Goal: Task Accomplishment & Management: Use online tool/utility

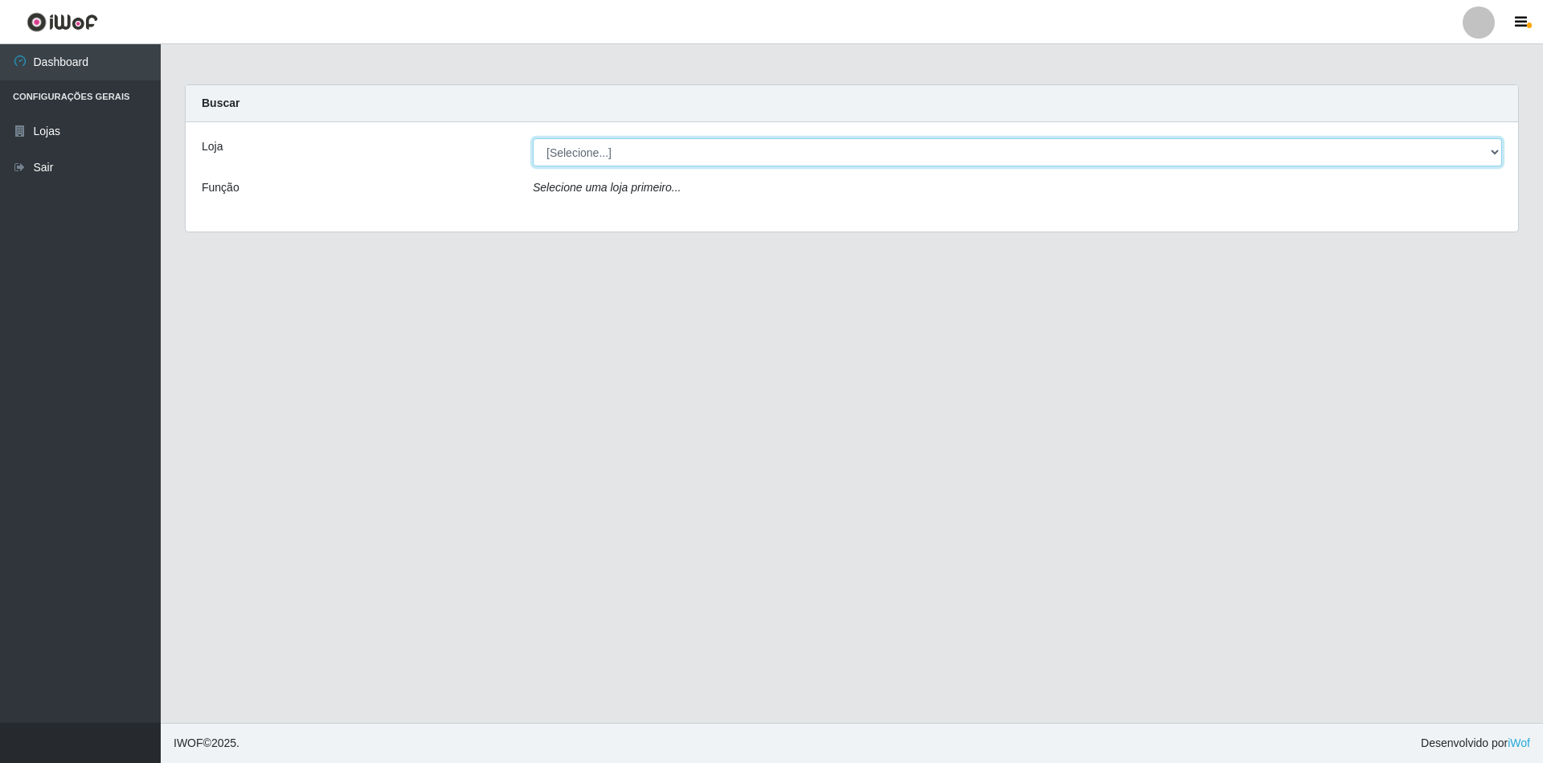
click at [627, 153] on select "[Selecione...] SuperShow - Asa Norte" at bounding box center [1017, 152] width 969 height 28
select select "71"
click at [533, 138] on select "[Selecione...] SuperShow - Asa Norte" at bounding box center [1017, 152] width 969 height 28
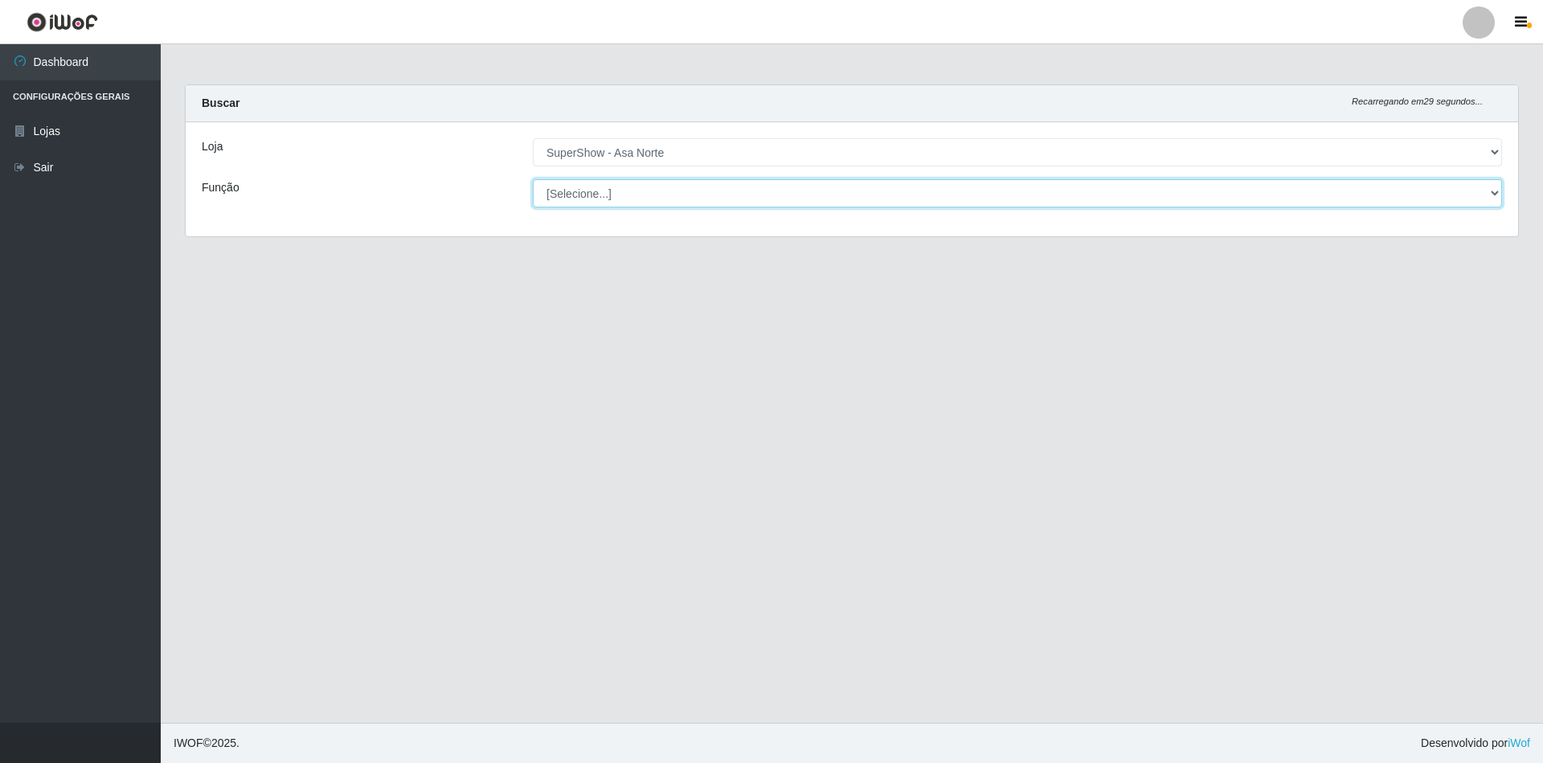
click at [644, 191] on select "[Selecione...] ASG ASG + ASG ++ Auxiliar de Depósito Auxiliar de Depósito + Aux…" at bounding box center [1017, 193] width 969 height 28
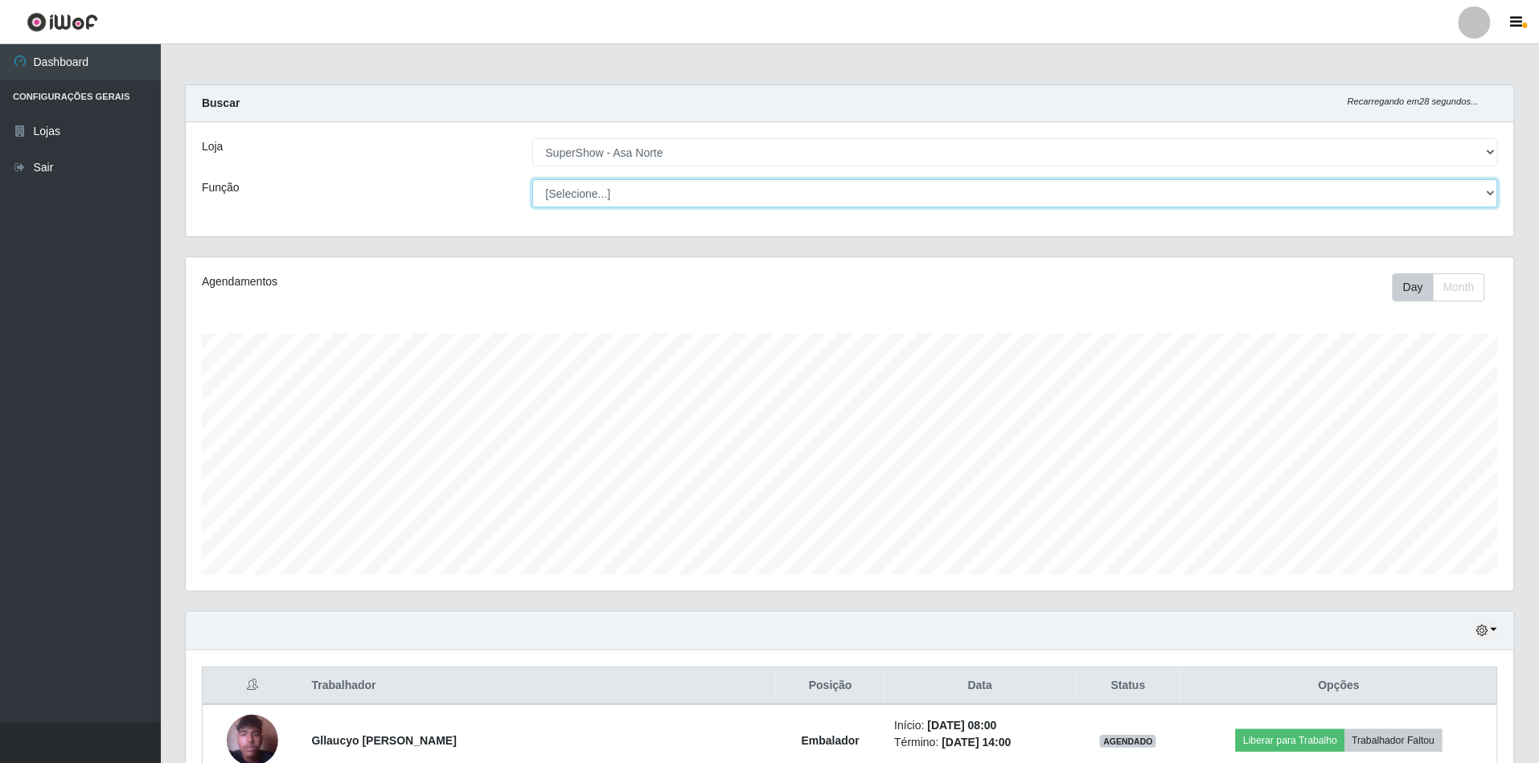
scroll to position [334, 1328]
click at [468, 194] on div "Função" at bounding box center [355, 193] width 330 height 28
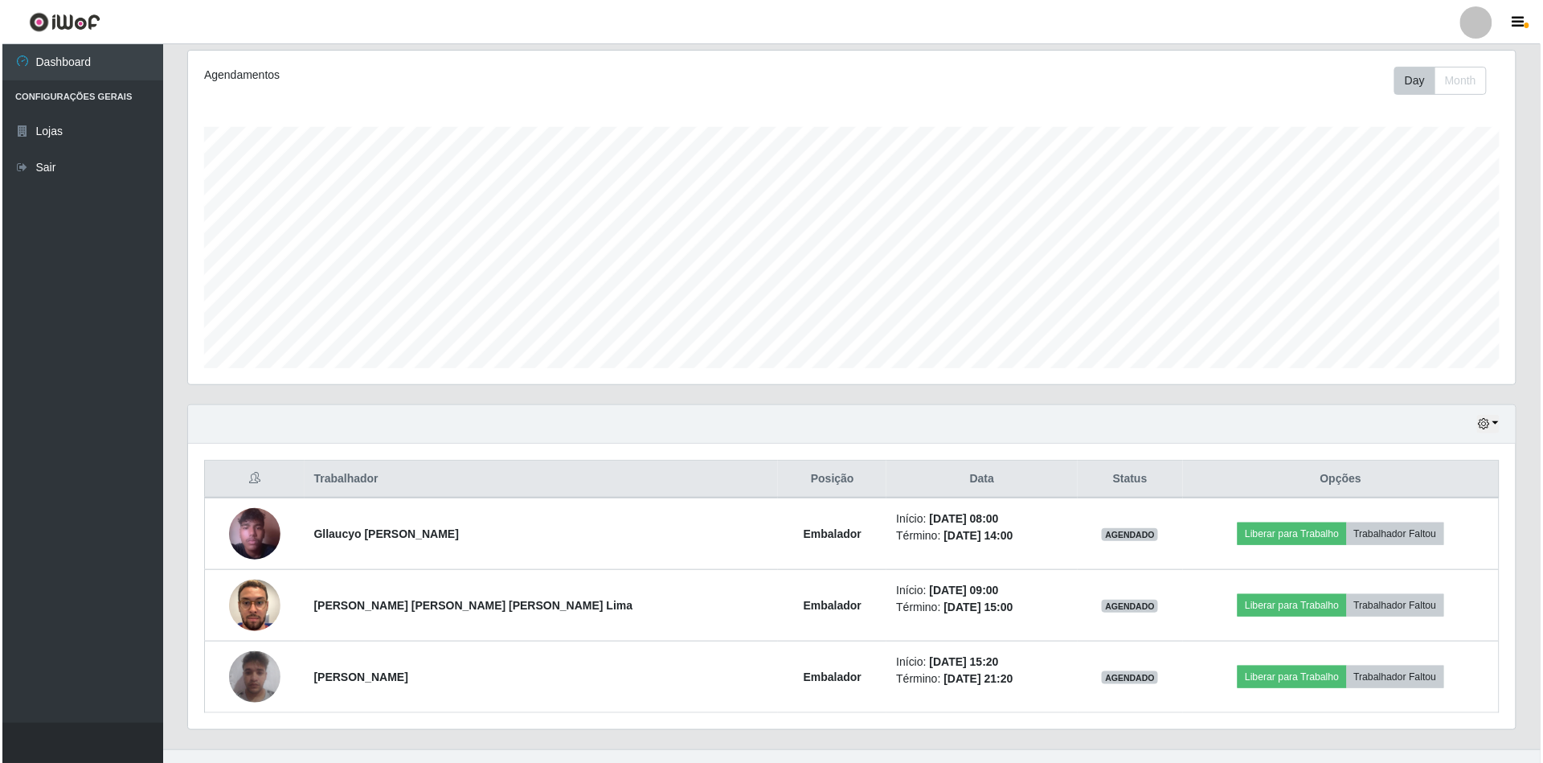
scroll to position [214, 0]
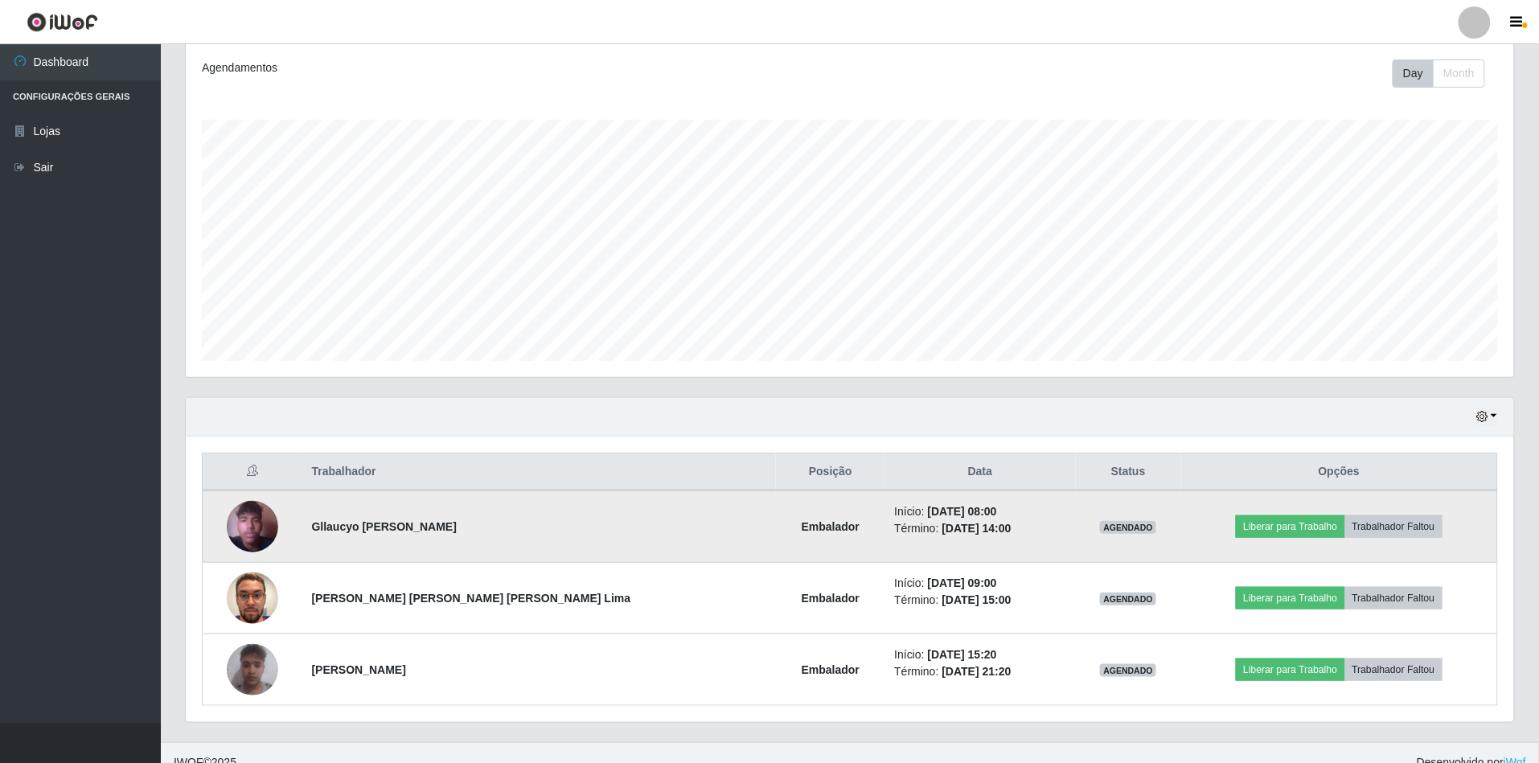
click at [252, 535] on img at bounding box center [252, 527] width 51 height 92
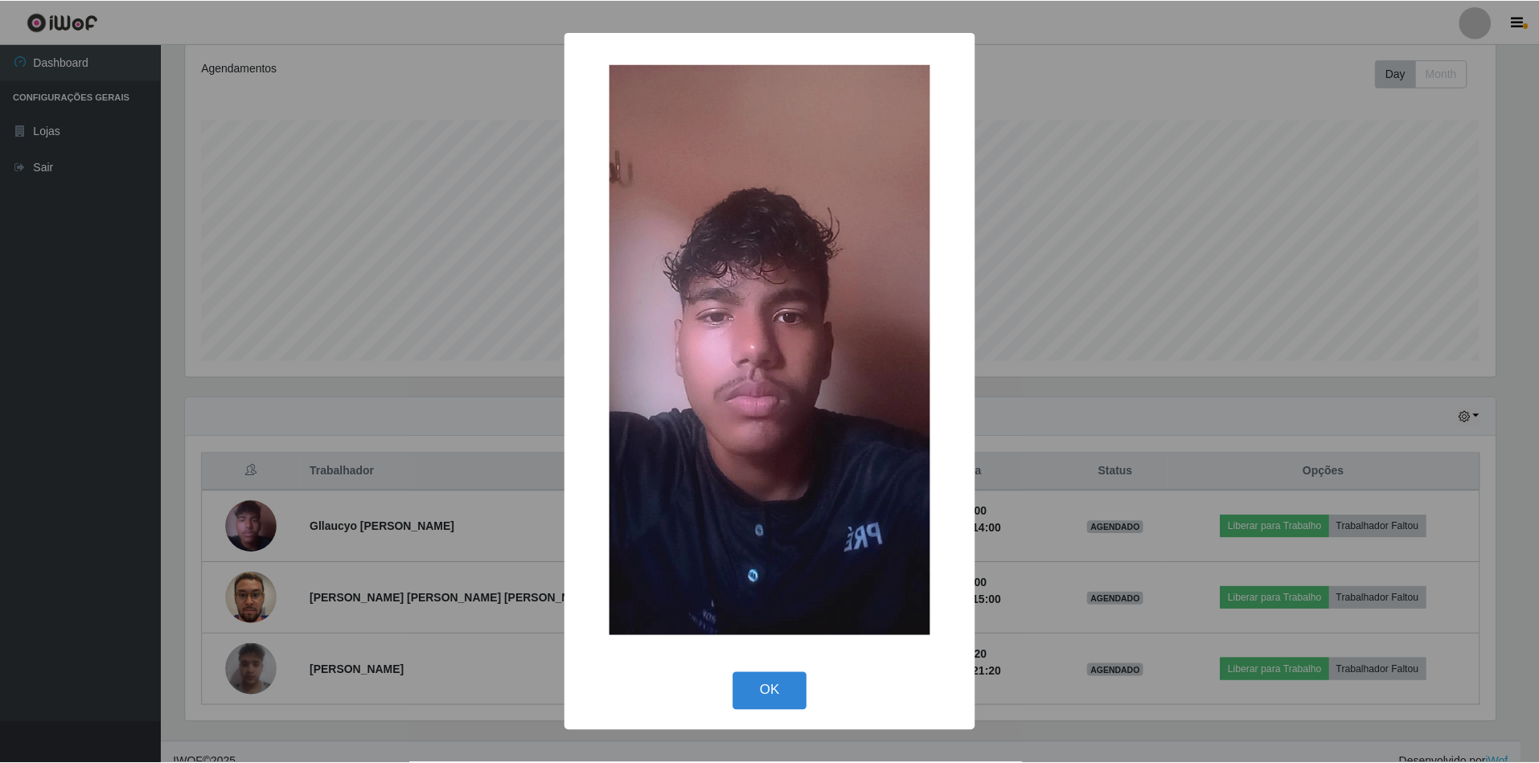
scroll to position [334, 1314]
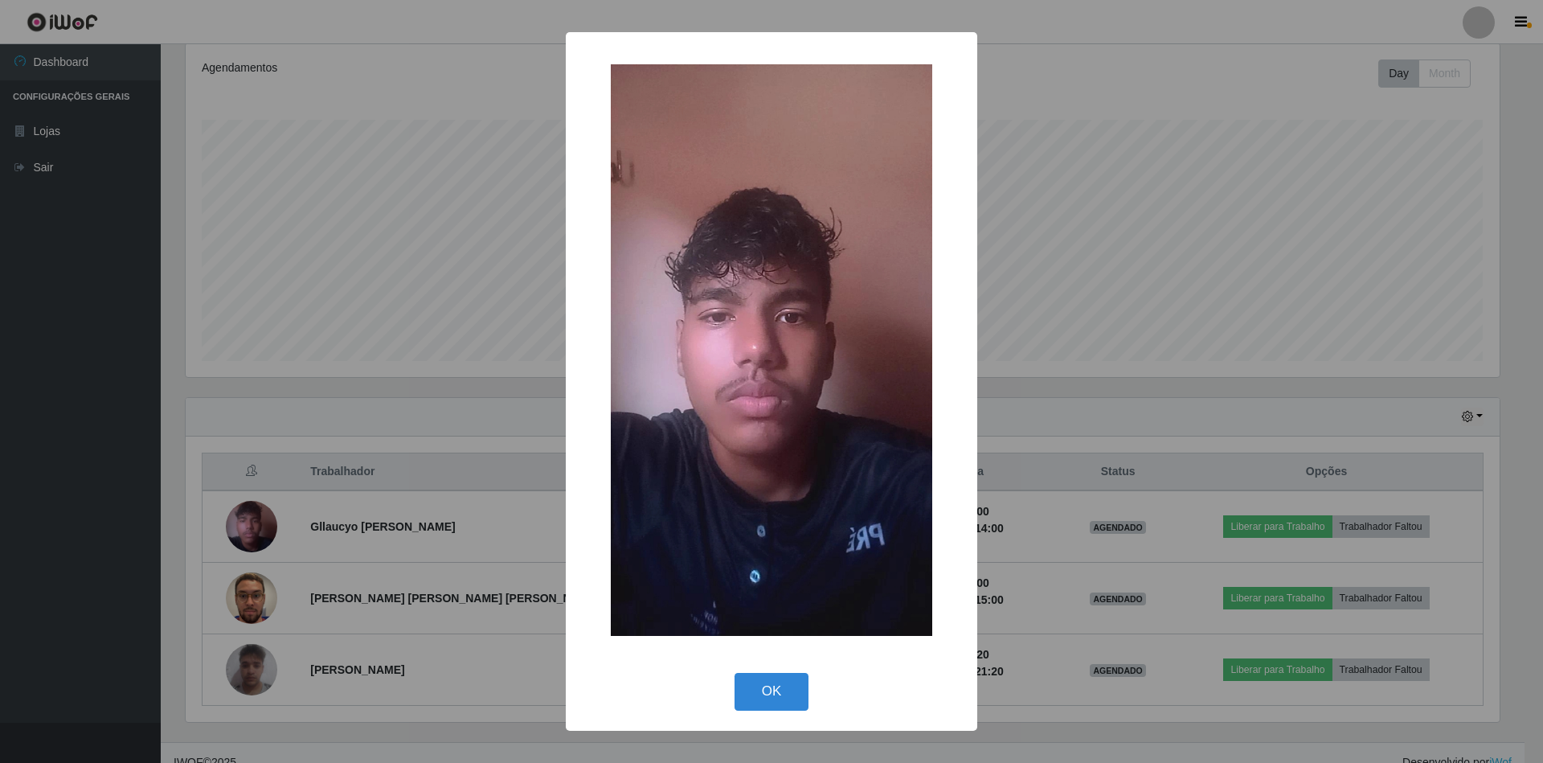
click at [375, 458] on div "× OK Cancel" at bounding box center [771, 381] width 1543 height 763
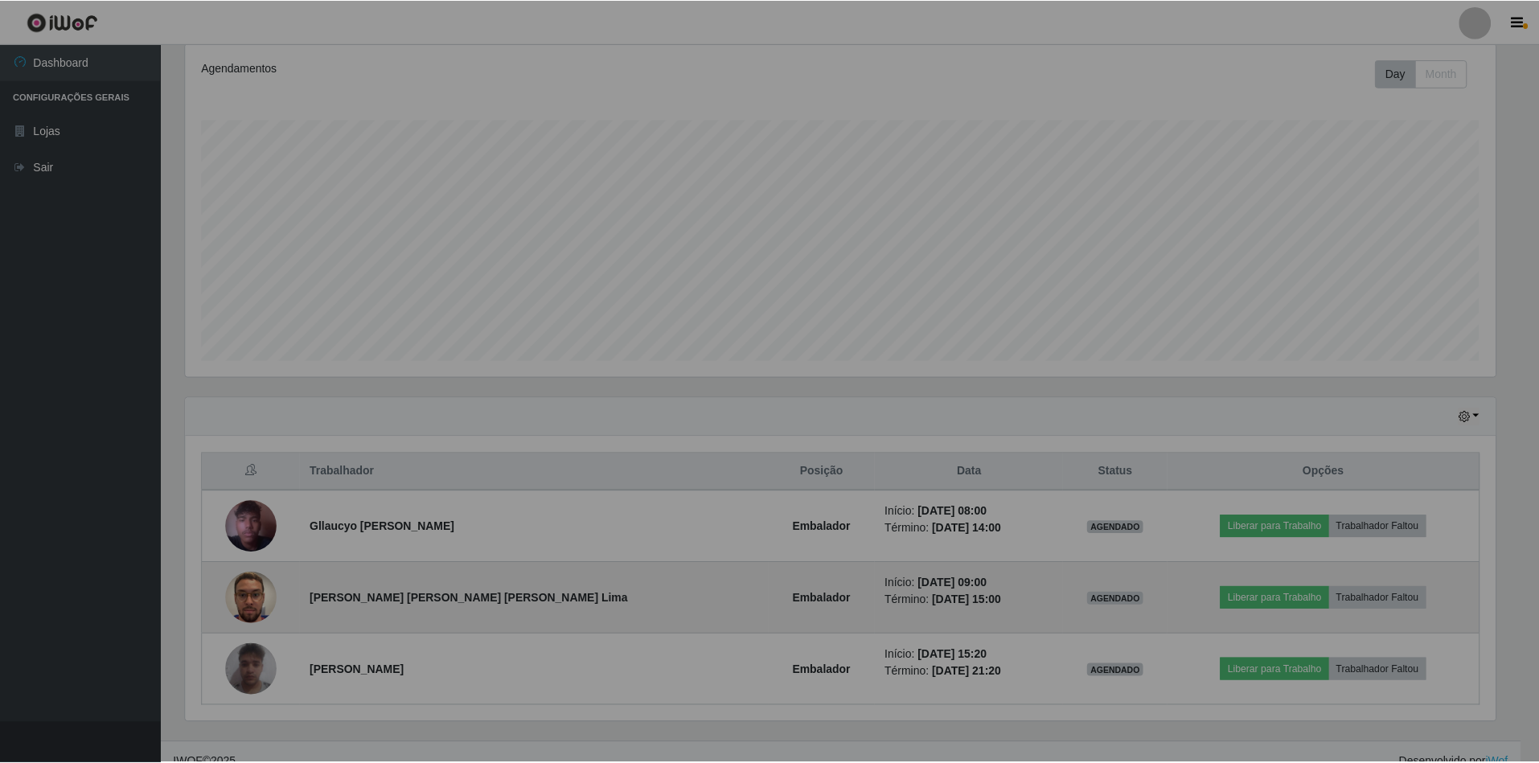
scroll to position [334, 1328]
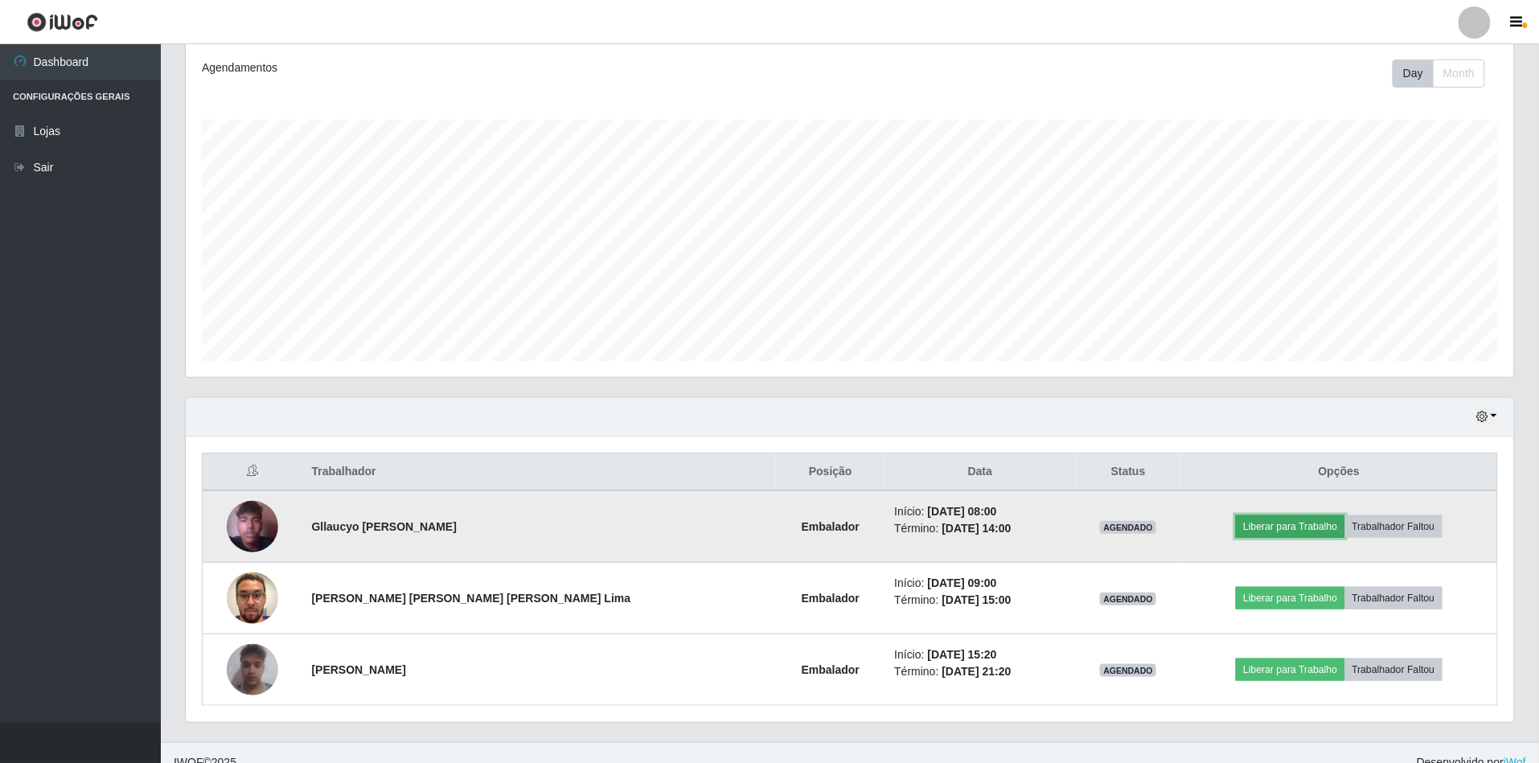
click at [1261, 531] on button "Liberar para Trabalho" at bounding box center [1290, 526] width 109 height 23
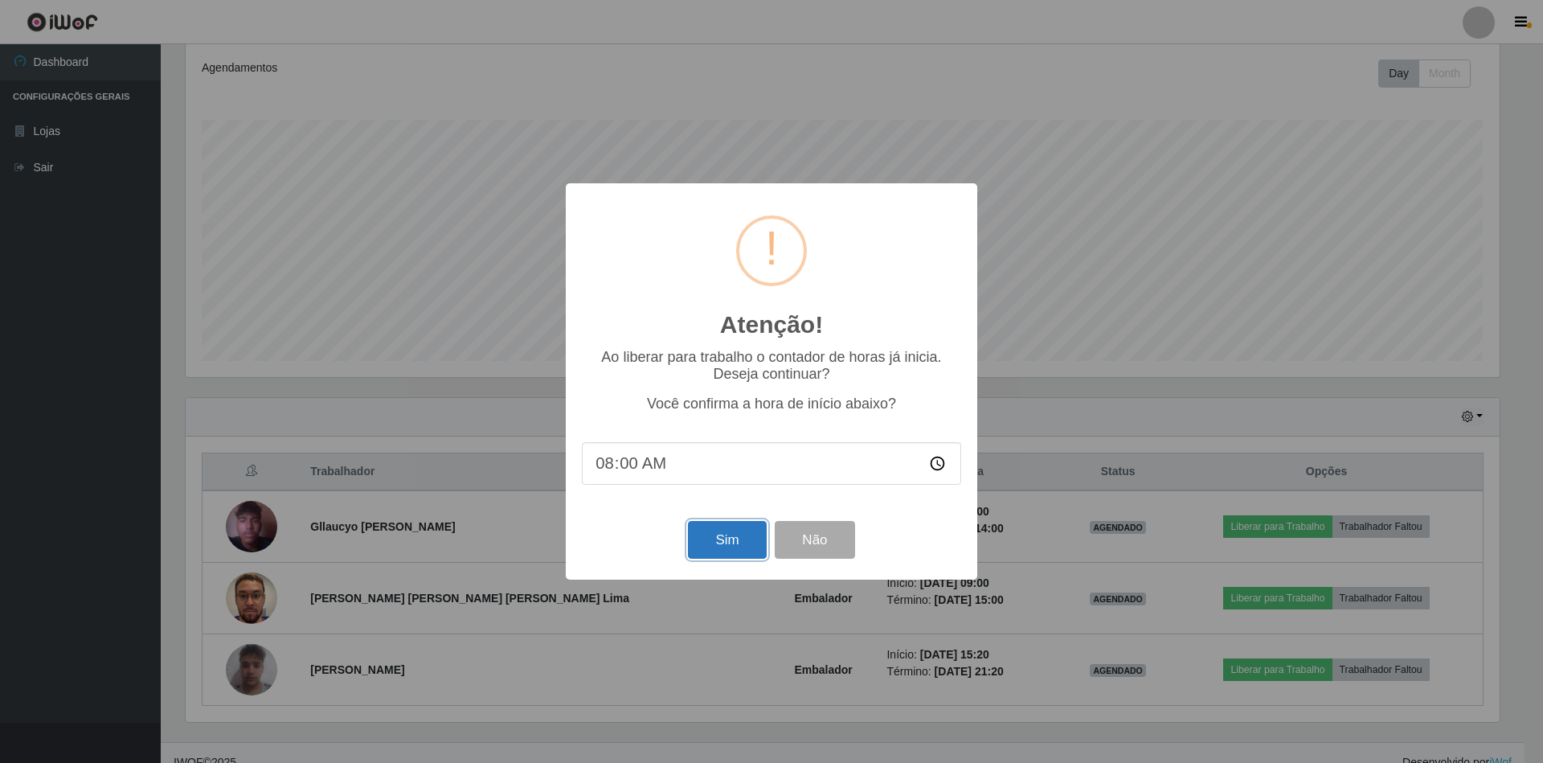
click at [728, 535] on button "Sim" at bounding box center [727, 540] width 78 height 38
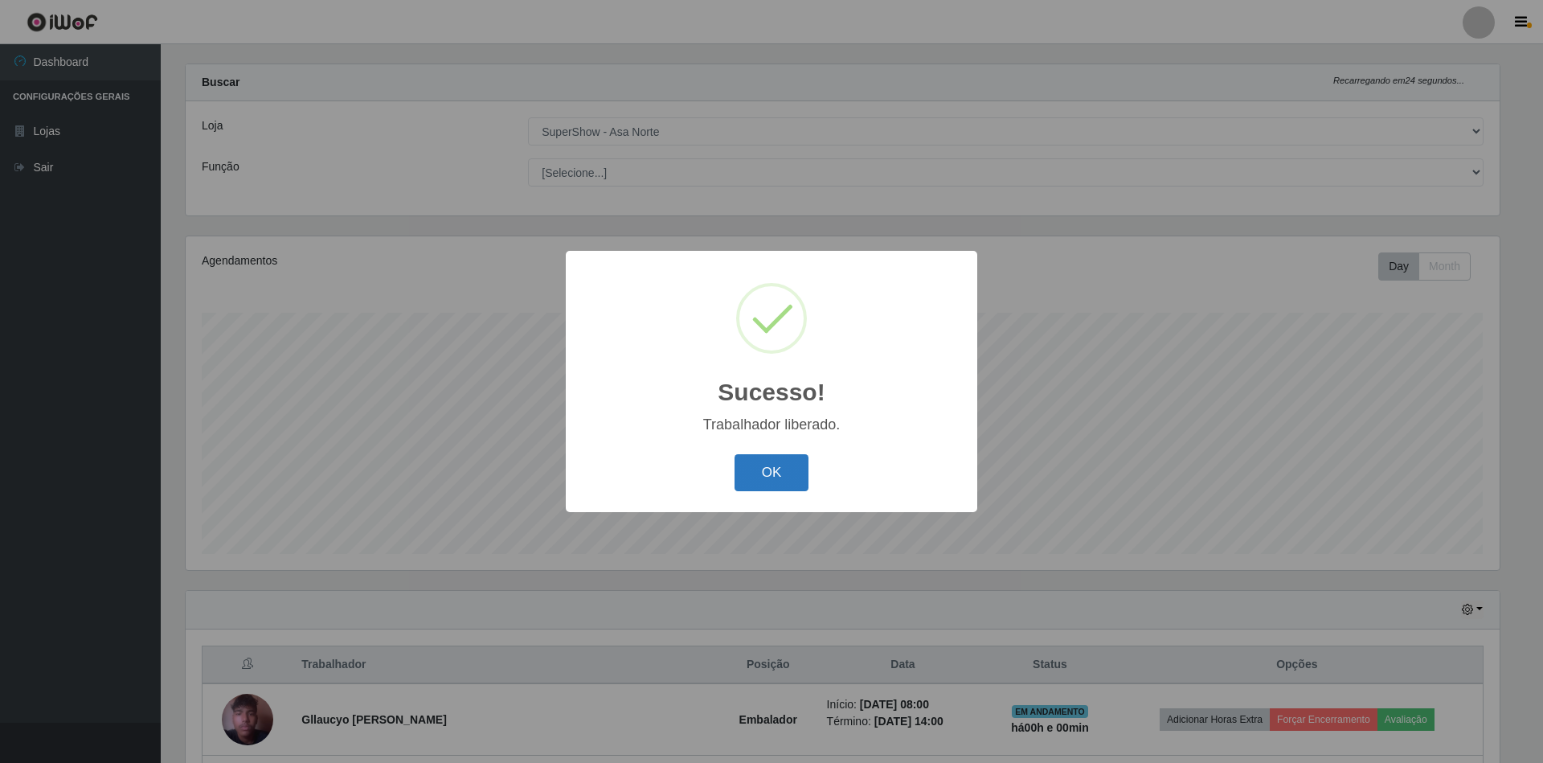
click at [776, 470] on button "OK" at bounding box center [772, 473] width 75 height 38
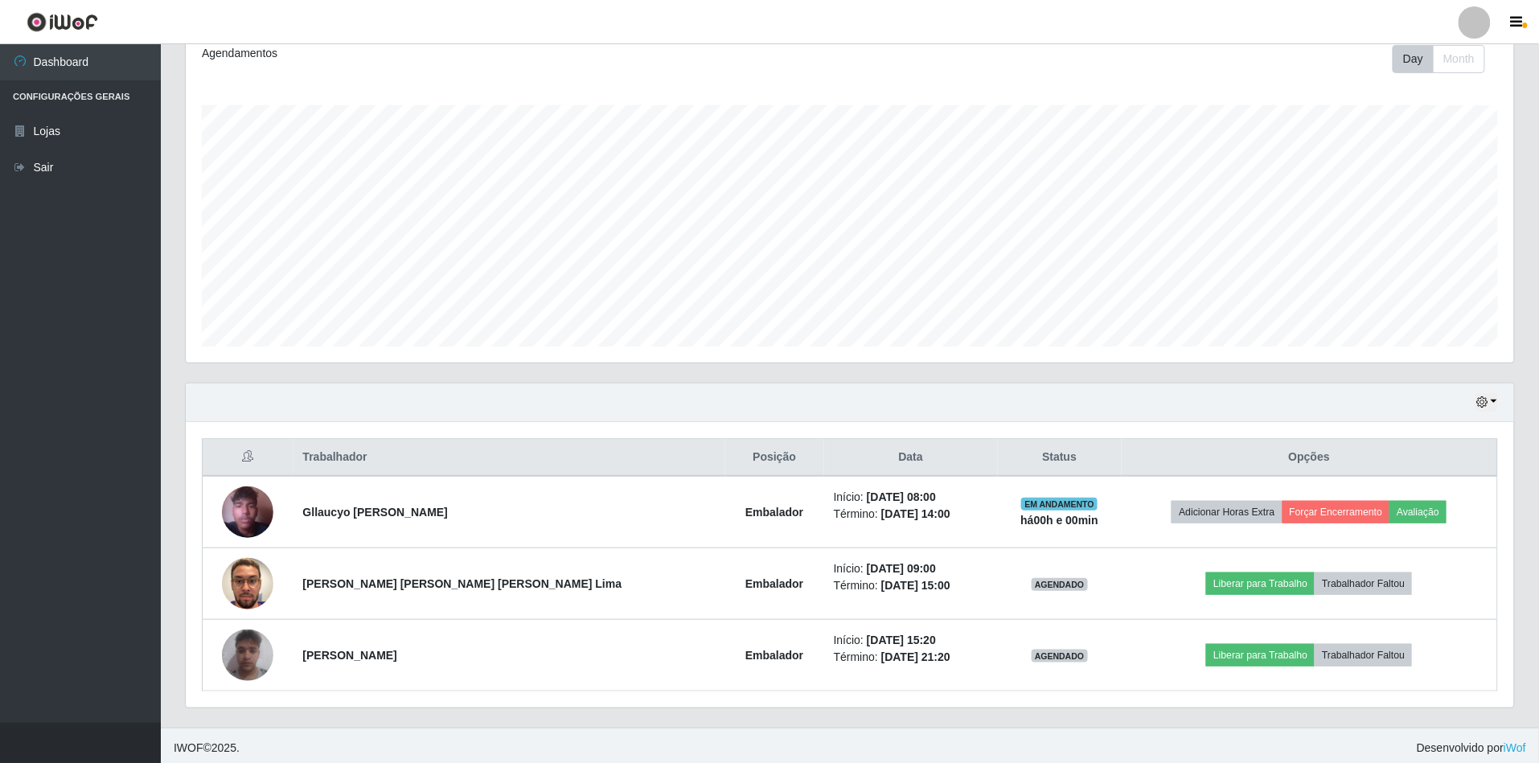
scroll to position [236, 0]
